Goal: Navigation & Orientation: Find specific page/section

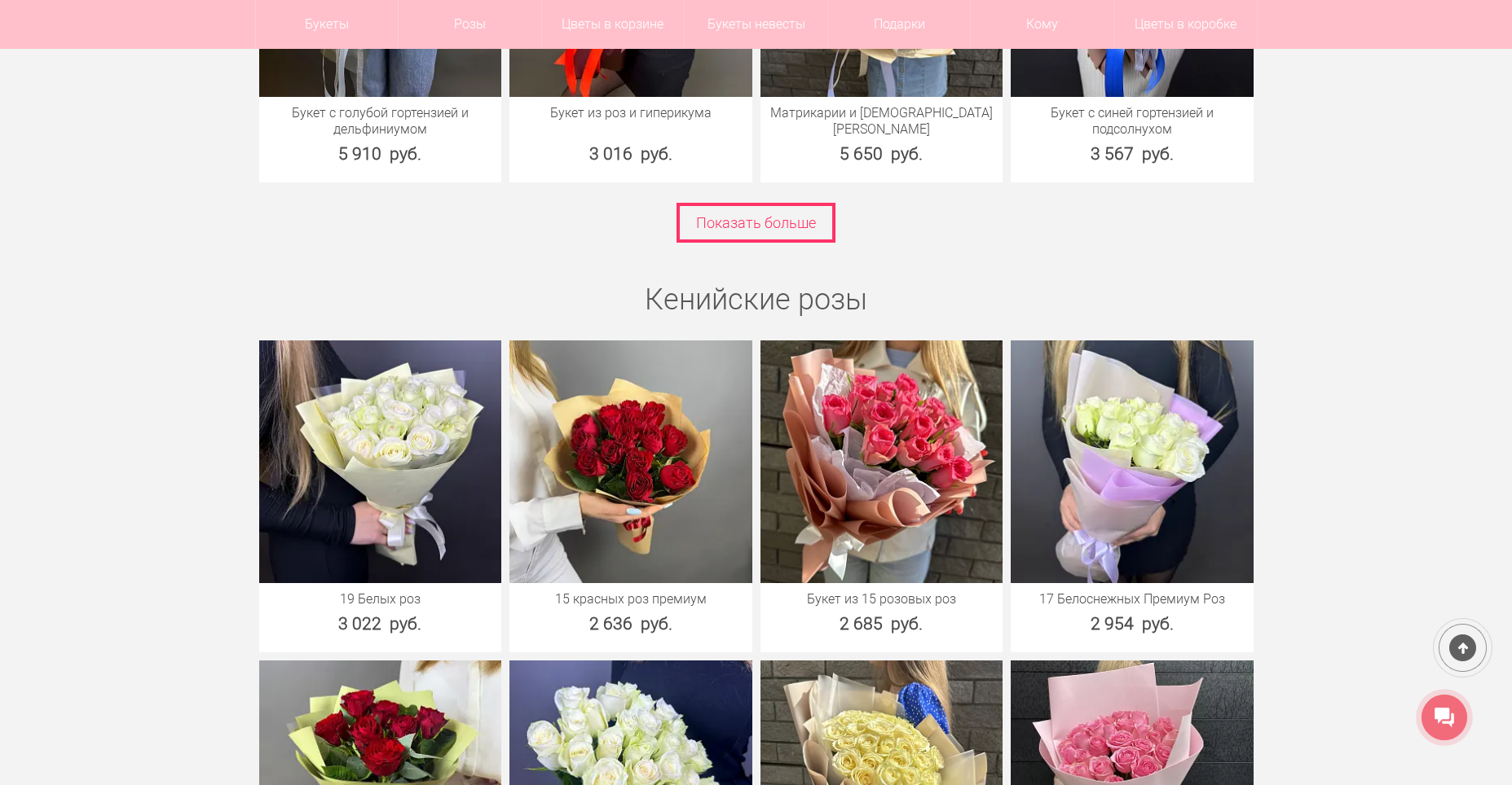
scroll to position [2607, 0]
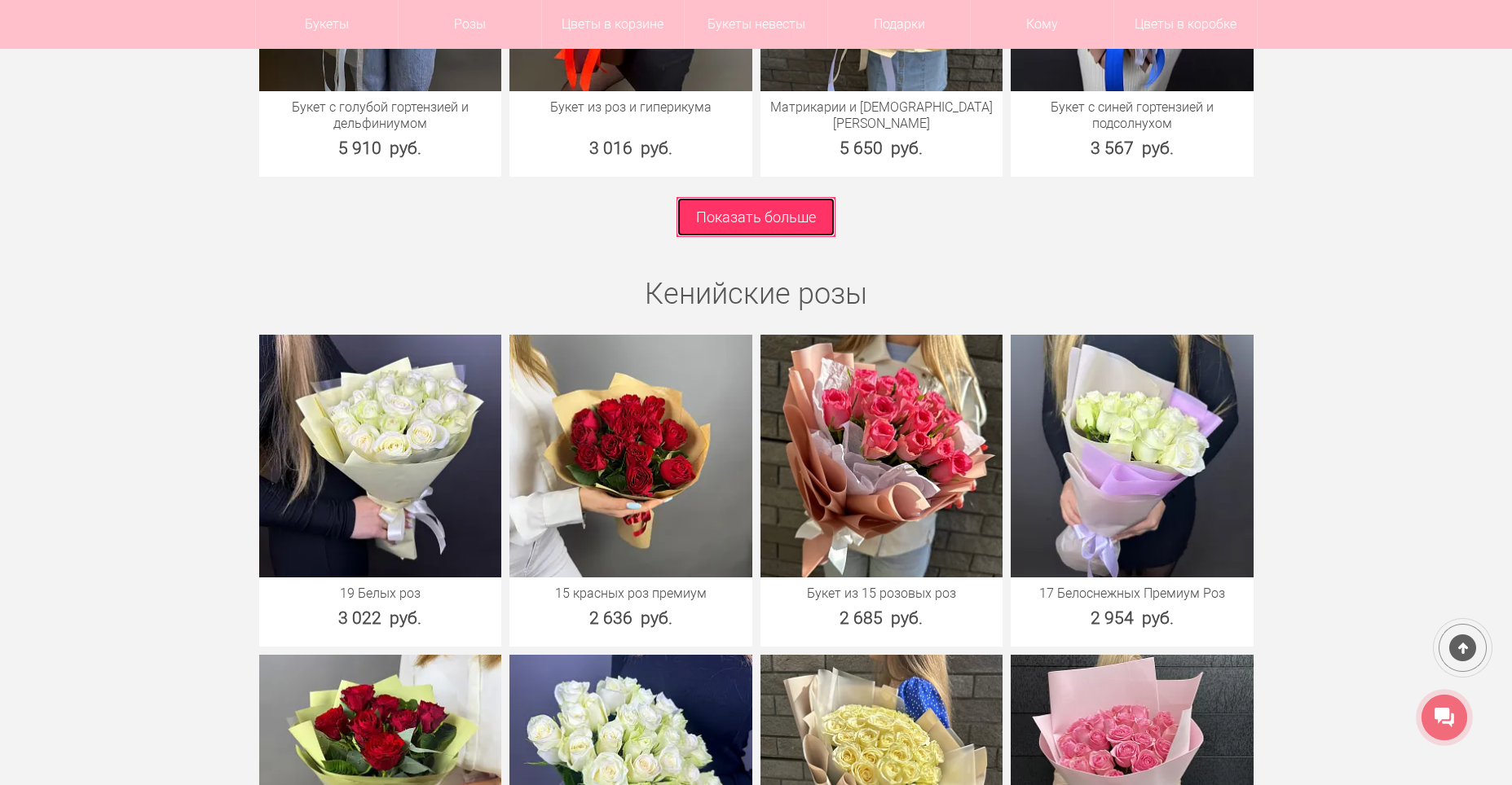
click at [769, 220] on link "Показать больше" at bounding box center [756, 217] width 159 height 40
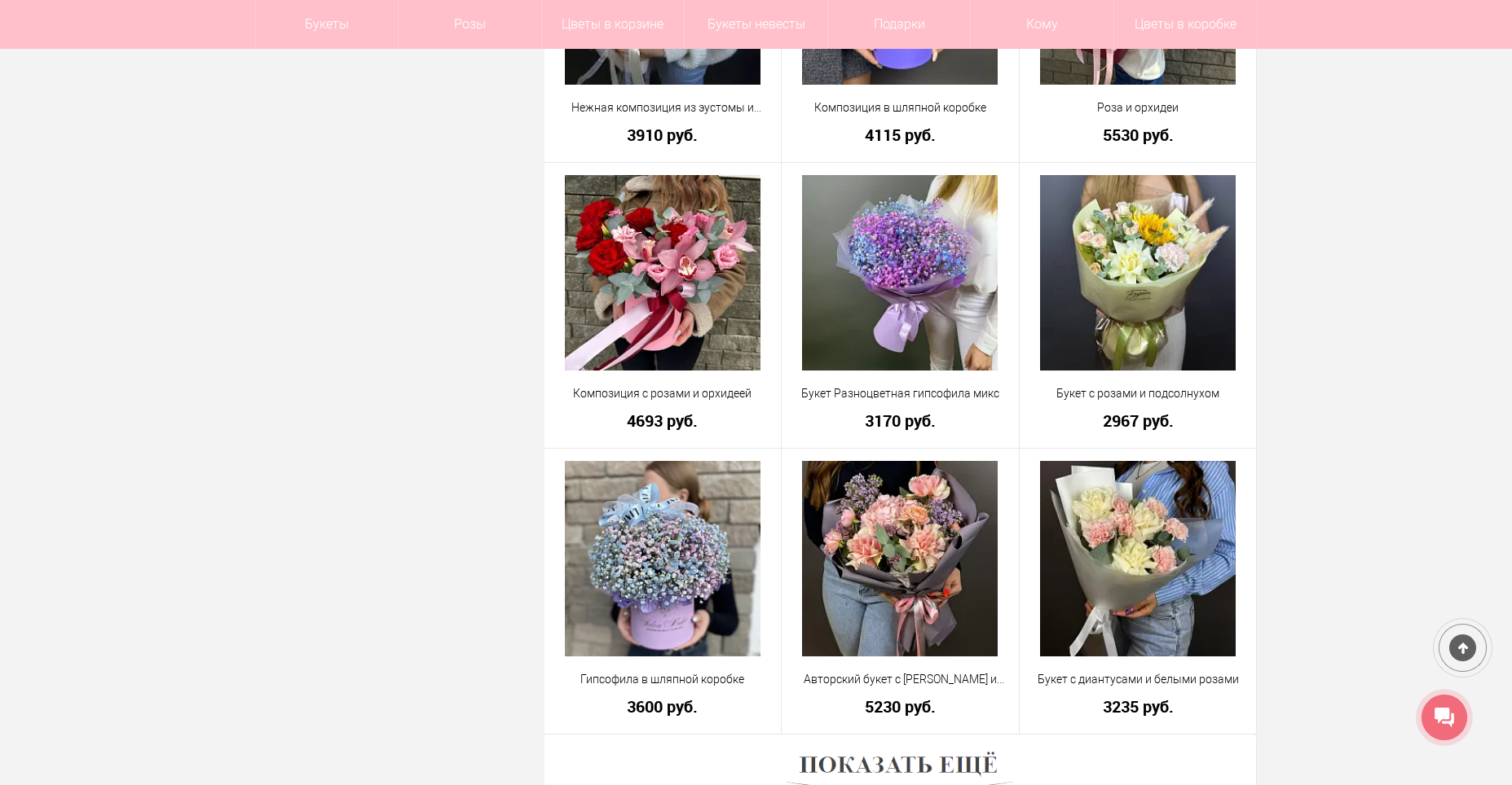
scroll to position [4156, 0]
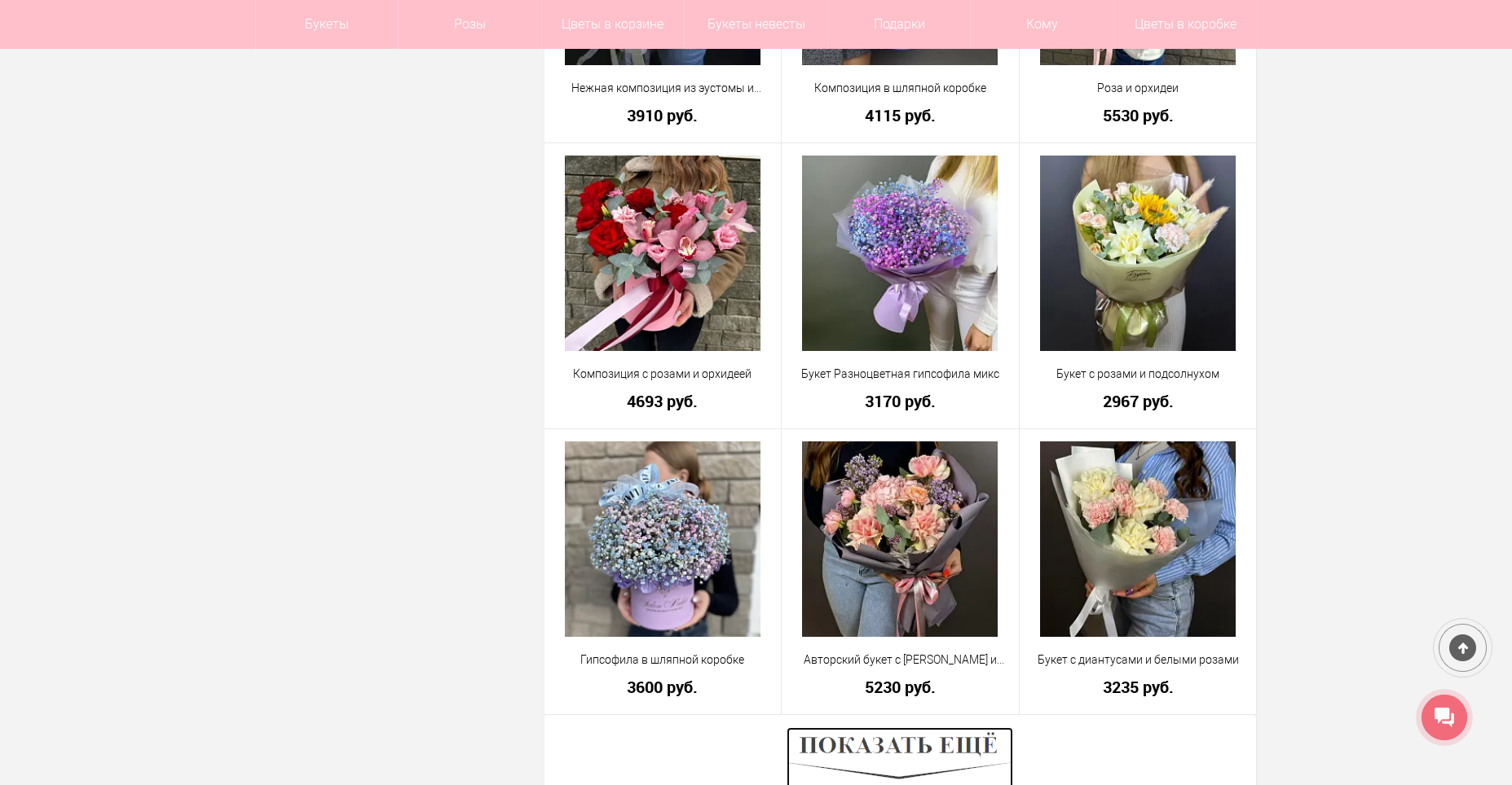
click at [861, 750] on img at bounding box center [900, 758] width 227 height 62
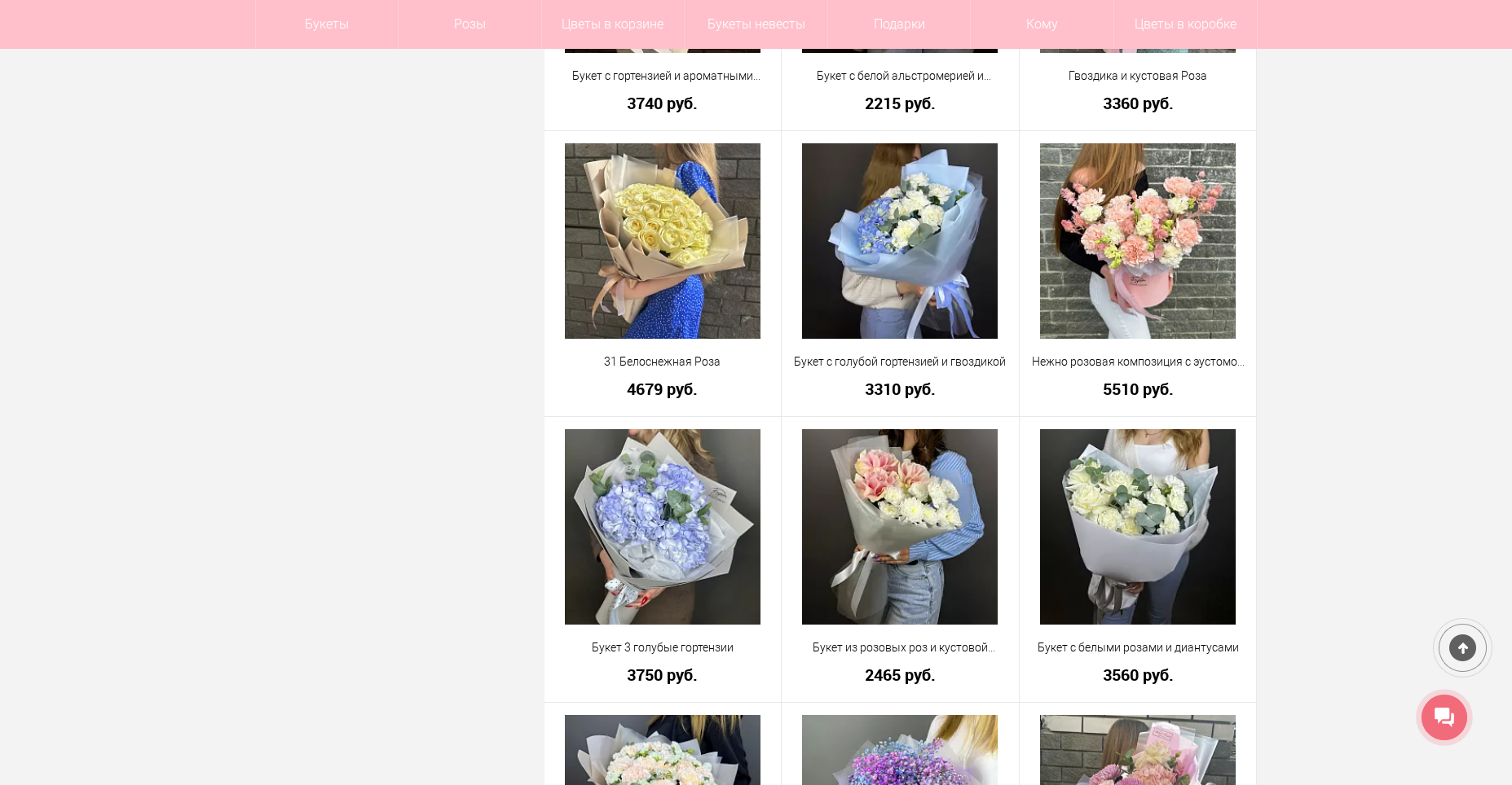
scroll to position [3015, 0]
